Goal: Transaction & Acquisition: Purchase product/service

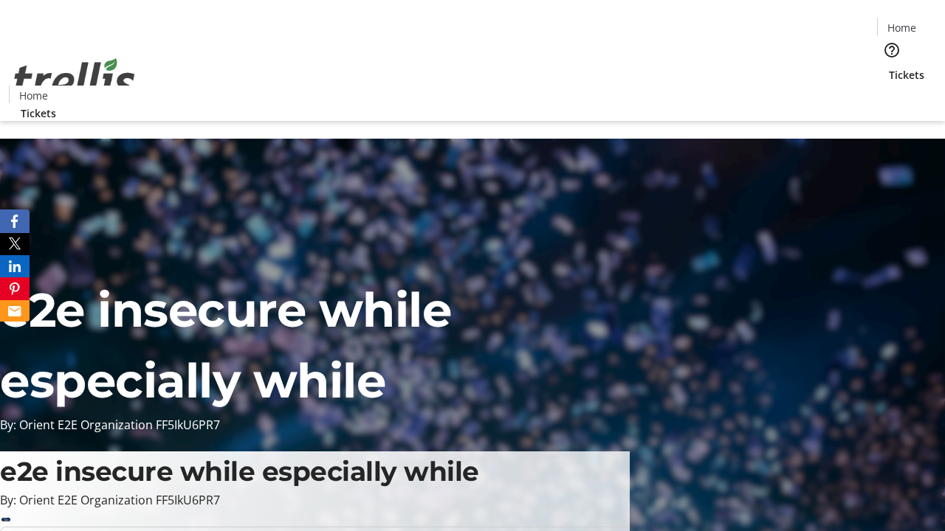
click at [889, 67] on span "Tickets" at bounding box center [906, 75] width 35 height 16
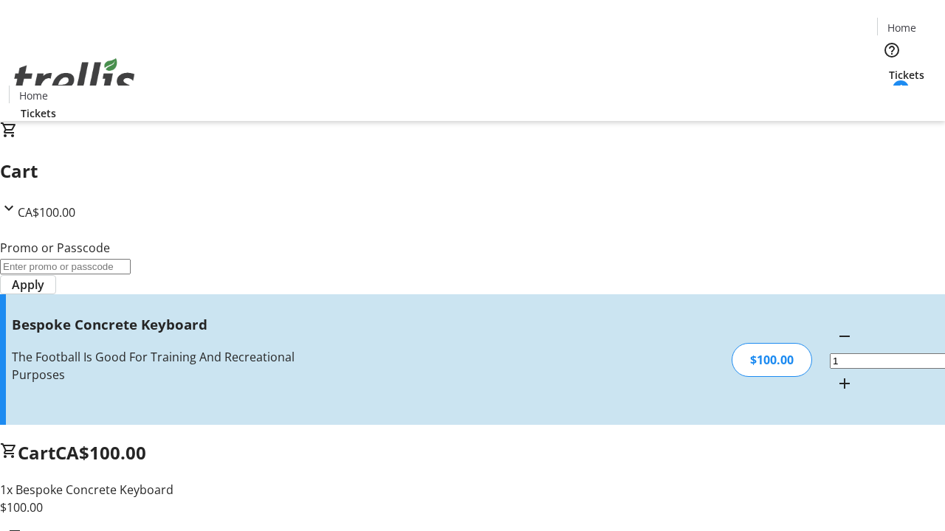
type input "FREE"
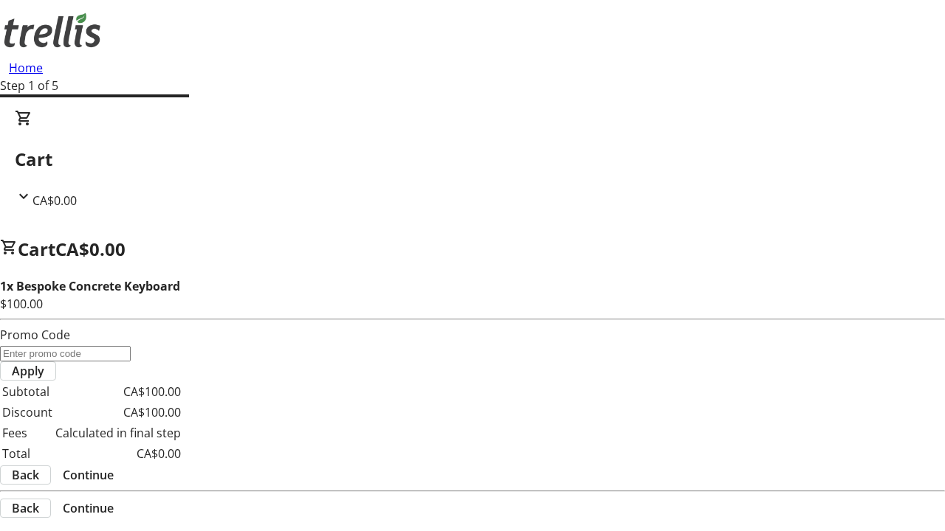
click at [114, 466] on span "Continue" at bounding box center [88, 475] width 51 height 18
